Goal: Information Seeking & Learning: Understand process/instructions

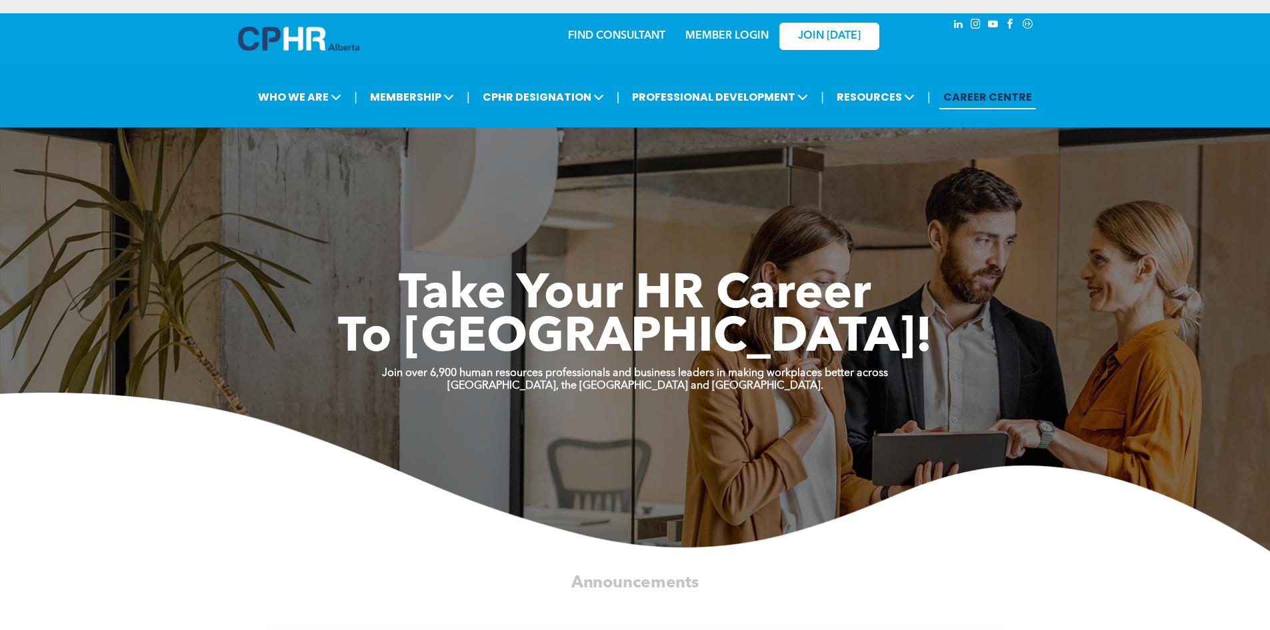
click at [735, 36] on link "MEMBER LOGIN" at bounding box center [726, 36] width 83 height 11
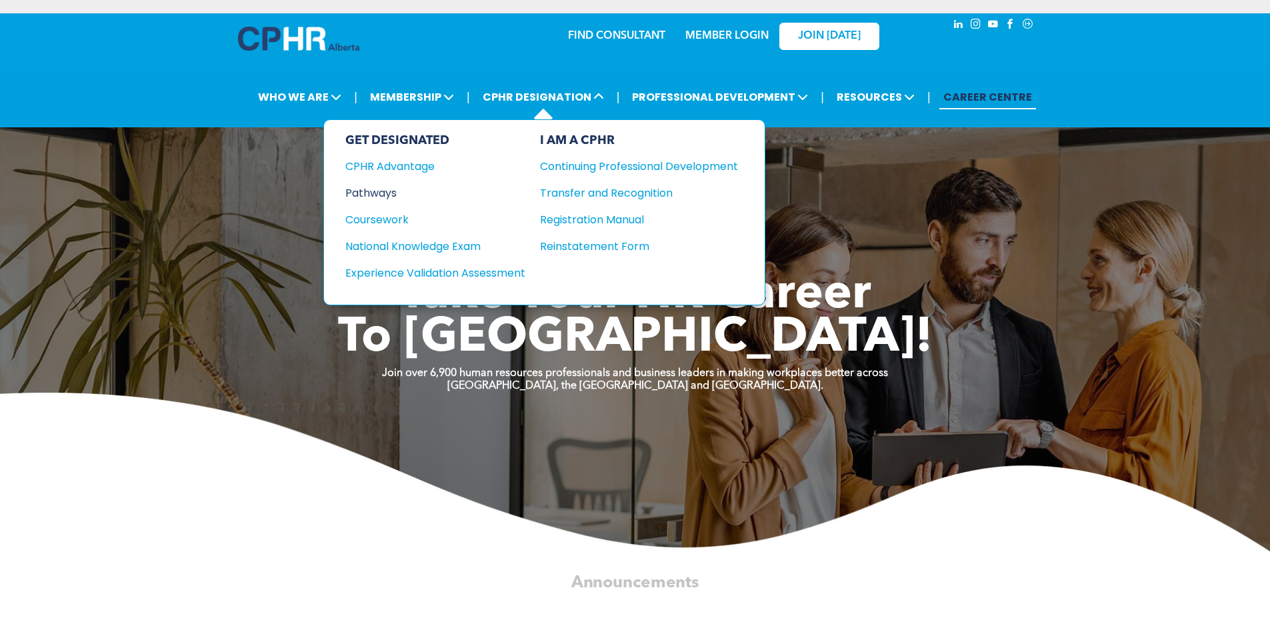
click at [392, 193] on div "Pathways" at bounding box center [426, 193] width 162 height 17
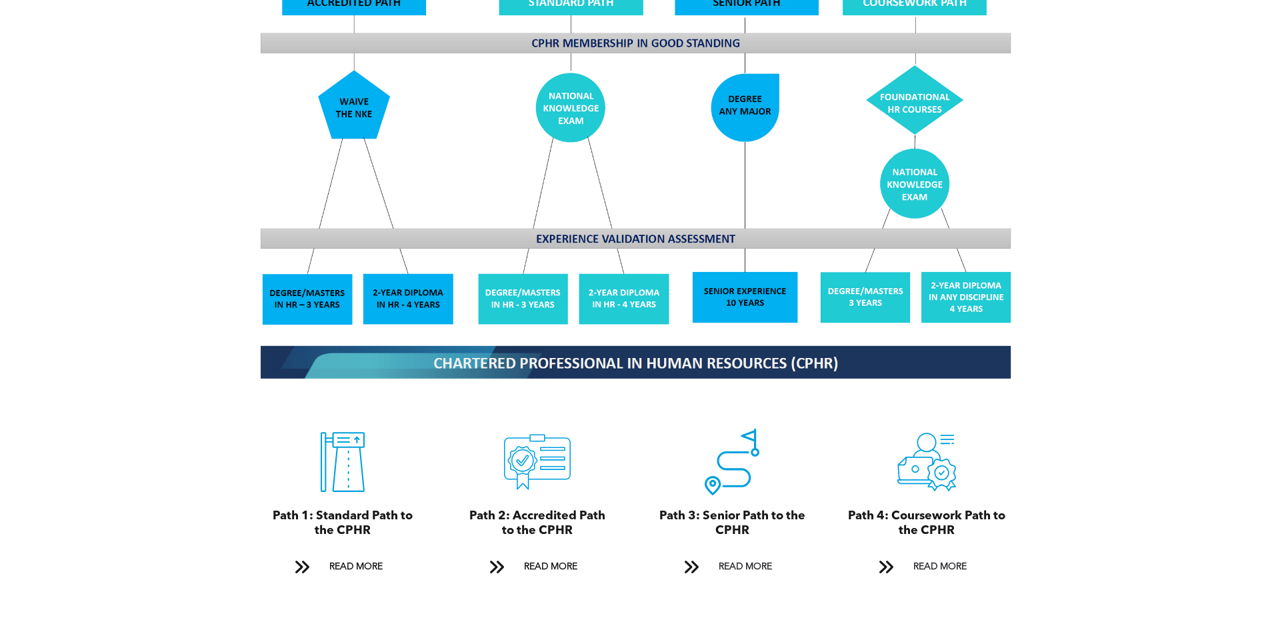
scroll to position [1333, 0]
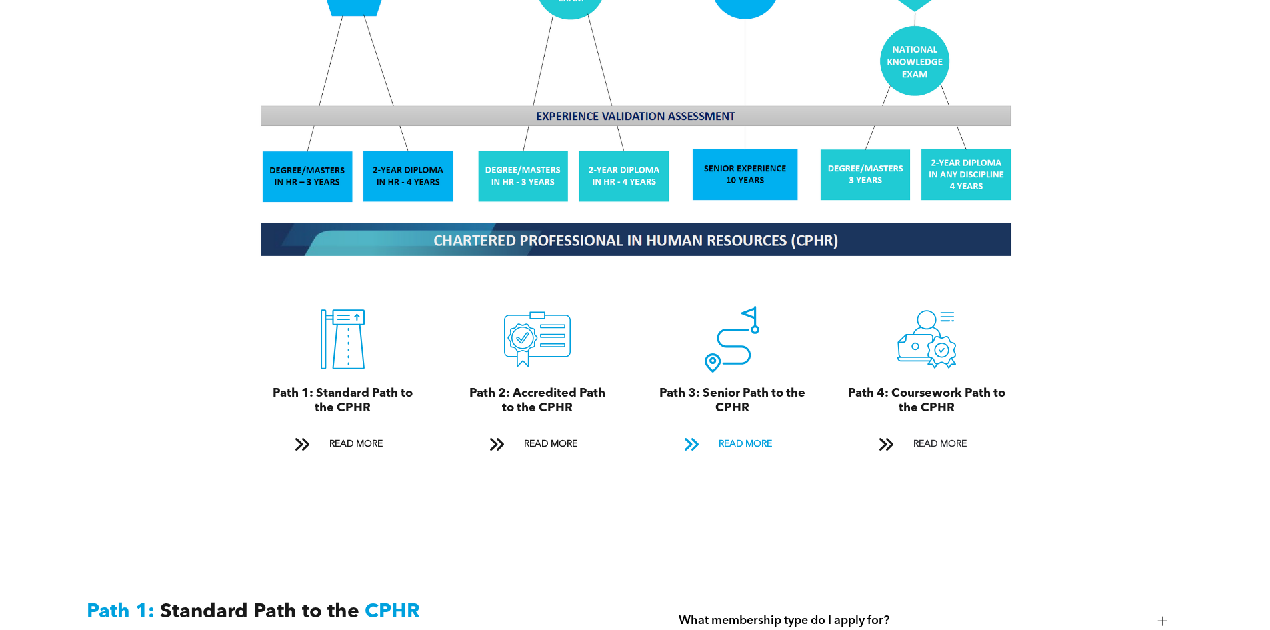
click at [724, 432] on span "READ MORE" at bounding box center [745, 444] width 63 height 25
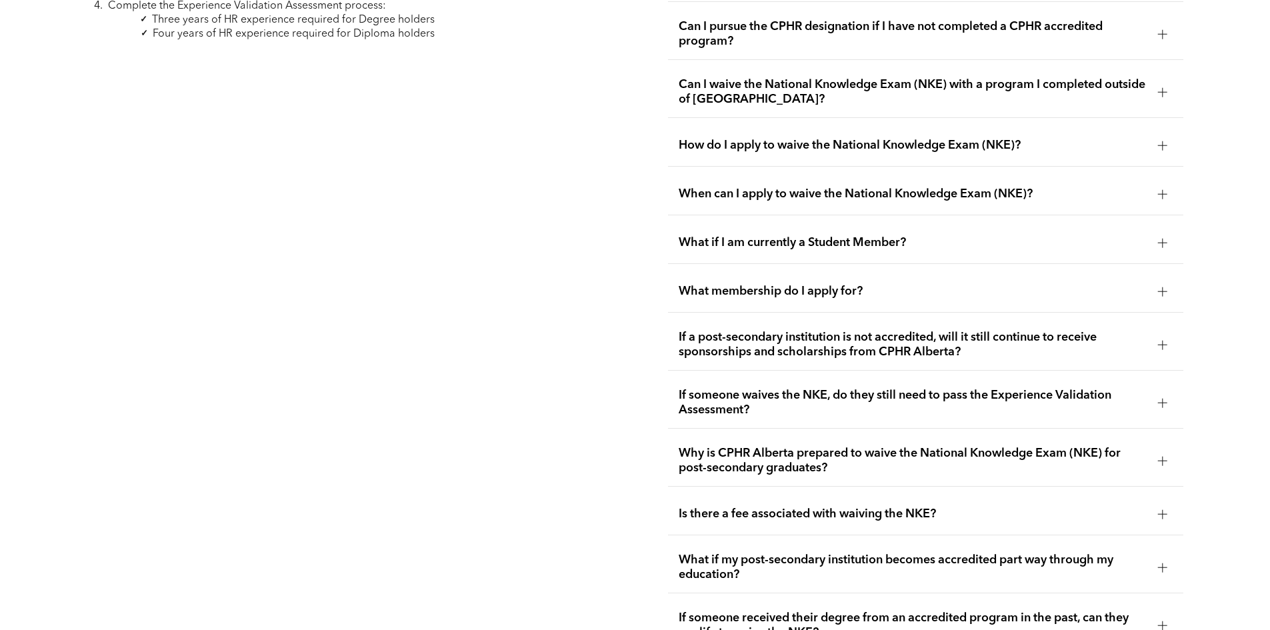
scroll to position [2215, 0]
